Goal: Information Seeking & Learning: Find specific page/section

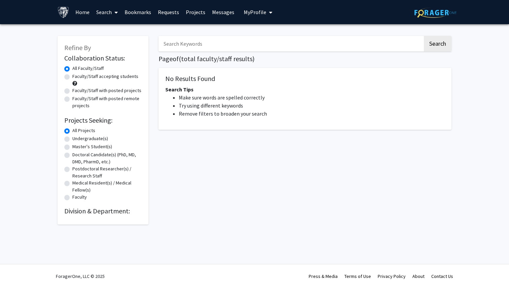
click at [90, 140] on label "Undergraduate(s)" at bounding box center [90, 138] width 36 height 7
click at [77, 140] on input "Undergraduate(s)" at bounding box center [74, 137] width 4 height 4
radio input "true"
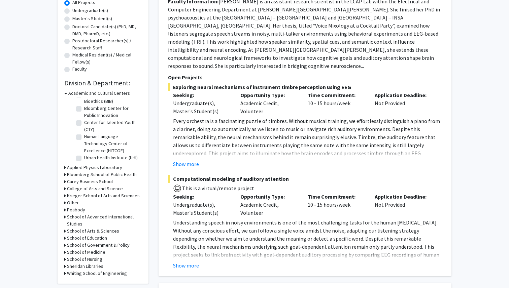
scroll to position [133, 0]
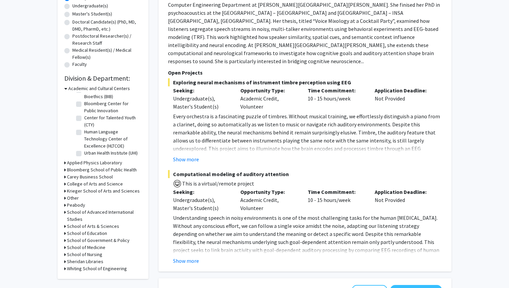
click at [97, 248] on h3 "School of Medicine" at bounding box center [86, 247] width 38 height 7
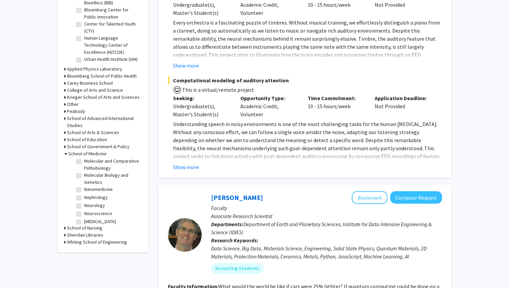
scroll to position [628, 0]
click at [82, 197] on fg-checkbox "Neurology Neurology" at bounding box center [108, 201] width 64 height 8
click at [84, 197] on label "Neurology" at bounding box center [94, 200] width 21 height 7
click at [84, 197] on input "Neurology" at bounding box center [86, 199] width 4 height 4
checkbox input "true"
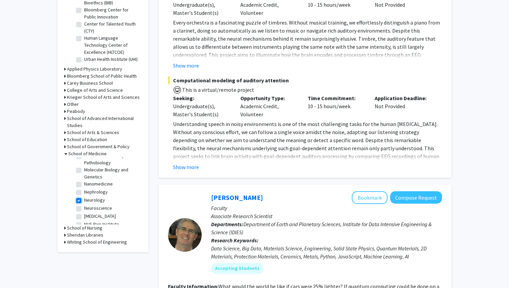
checkbox input "true"
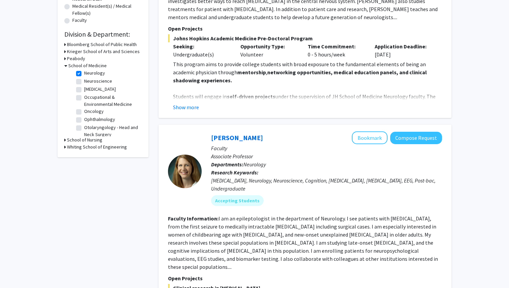
scroll to position [250, 0]
click at [84, 108] on label "Oncology" at bounding box center [94, 111] width 20 height 7
click at [84, 108] on input "Oncology" at bounding box center [86, 110] width 4 height 4
checkbox input "true"
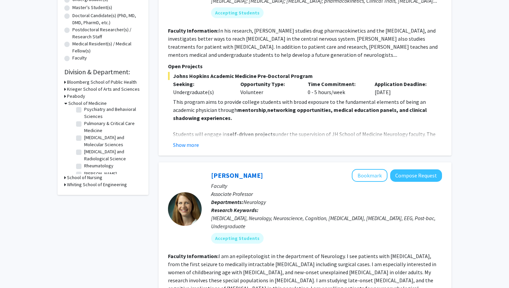
scroll to position [493, 0]
click at [84, 164] on label "Sidney Kimmel Comprehensive Cancer Center" at bounding box center [112, 174] width 56 height 21
click at [84, 164] on input "Sidney Kimmel Comprehensive Cancer Center" at bounding box center [86, 166] width 4 height 4
checkbox input "true"
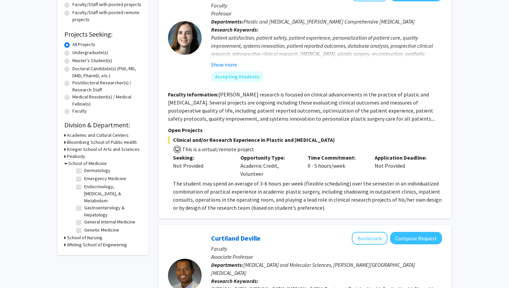
scroll to position [162, 0]
click at [84, 202] on label "Gastroenterology & Hepatology" at bounding box center [112, 209] width 56 height 14
click at [84, 202] on input "Gastroenterology & Hepatology" at bounding box center [86, 204] width 4 height 4
checkbox input "true"
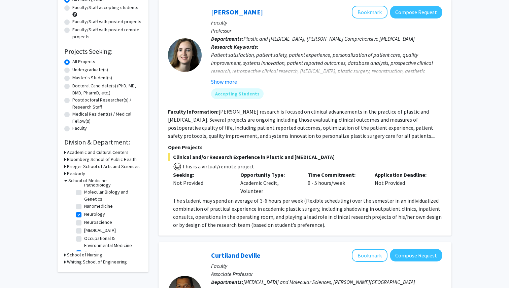
scroll to position [79, 0]
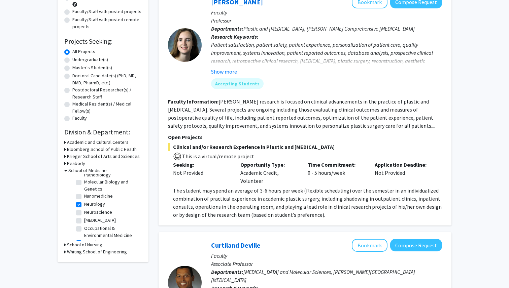
click at [84, 239] on label "Oncology" at bounding box center [94, 242] width 20 height 7
click at [84, 239] on input "Oncology" at bounding box center [86, 241] width 4 height 4
checkbox input "false"
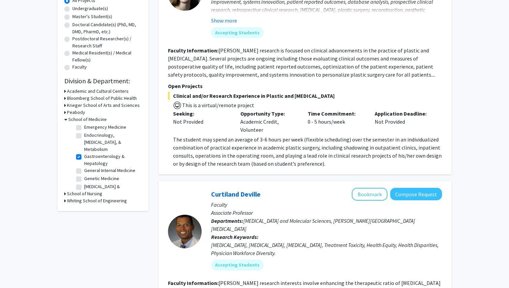
scroll to position [168, 0]
click at [84, 153] on label "Gastroenterology & Hepatology" at bounding box center [112, 160] width 56 height 14
click at [84, 153] on input "Gastroenterology & Hepatology" at bounding box center [86, 155] width 4 height 4
checkbox input "false"
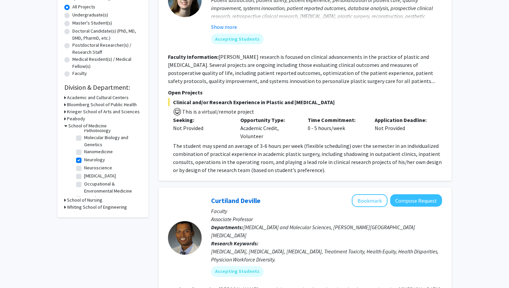
scroll to position [357, 0]
click at [84, 153] on label "Neurology" at bounding box center [94, 156] width 21 height 7
click at [84, 153] on input "Neurology" at bounding box center [86, 155] width 4 height 4
checkbox input "false"
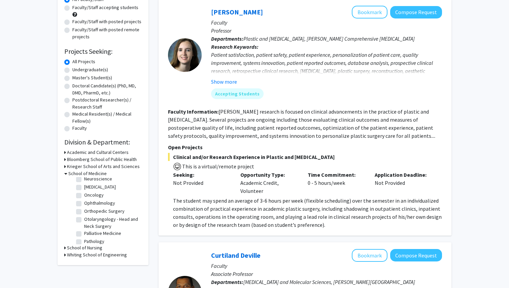
scroll to position [342, 0]
click at [84, 219] on label "Otolaryngology - Head and Neck Surgery" at bounding box center [112, 226] width 56 height 14
click at [84, 219] on input "Otolaryngology - Head and Neck Surgery" at bounding box center [86, 221] width 4 height 4
checkbox input "true"
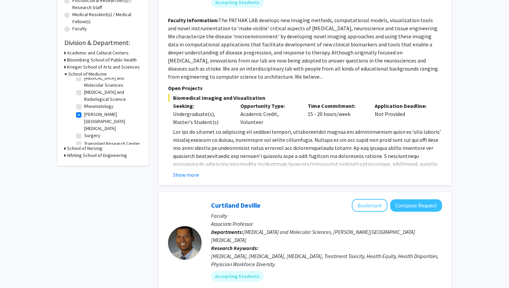
scroll to position [174, 0]
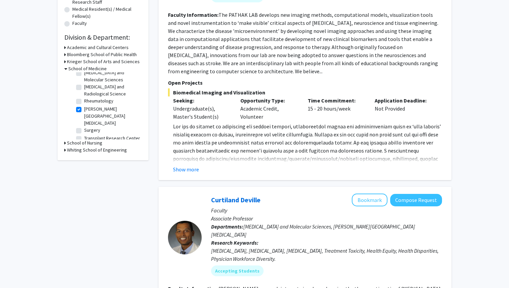
click at [84, 106] on label "Sidney Kimmel Comprehensive Cancer Center" at bounding box center [112, 116] width 56 height 21
click at [84, 106] on input "Sidney Kimmel Comprehensive Cancer Center" at bounding box center [86, 108] width 4 height 4
checkbox input "false"
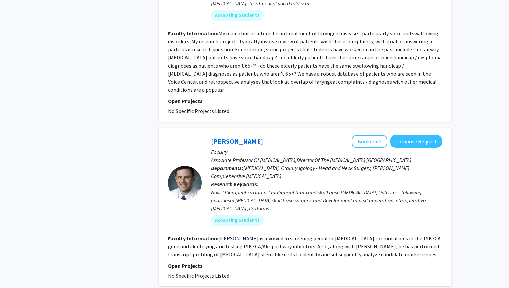
scroll to position [1796, 0]
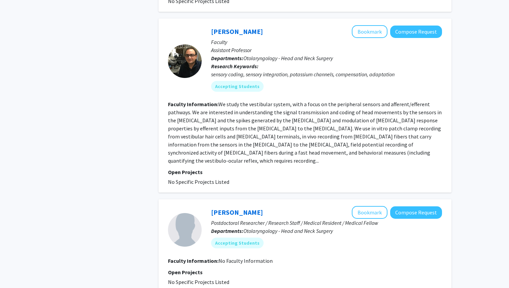
scroll to position [841, 0]
click at [235, 28] on link "Soroush Sadeghi" at bounding box center [237, 32] width 52 height 8
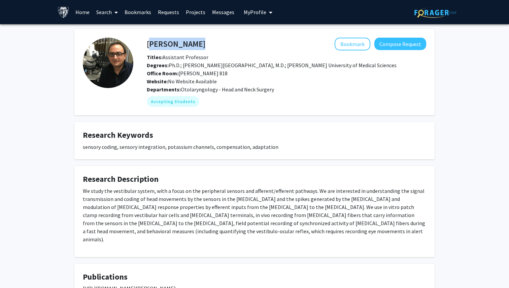
drag, startPoint x: 207, startPoint y: 45, endPoint x: 148, endPoint y: 42, distance: 58.6
click at [148, 42] on div "Soroush Sadeghi Bookmark Compose Request" at bounding box center [286, 44] width 289 height 13
copy h4 "Soroush Sadeghi"
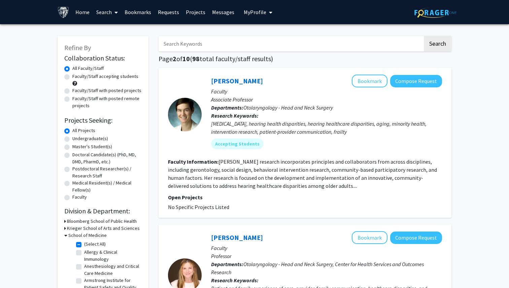
click at [232, 44] on input "Search Keywords" at bounding box center [290, 43] width 264 height 15
type input "clinical"
click at [423, 36] on button "Search" at bounding box center [437, 43] width 28 height 15
checkbox input "false"
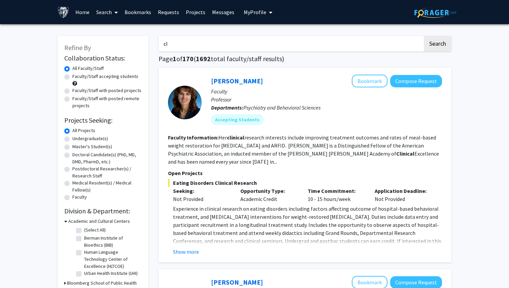
type input "c"
type input "garza"
click at [423, 36] on button "Search" at bounding box center [437, 43] width 28 height 15
